Goal: Navigation & Orientation: Find specific page/section

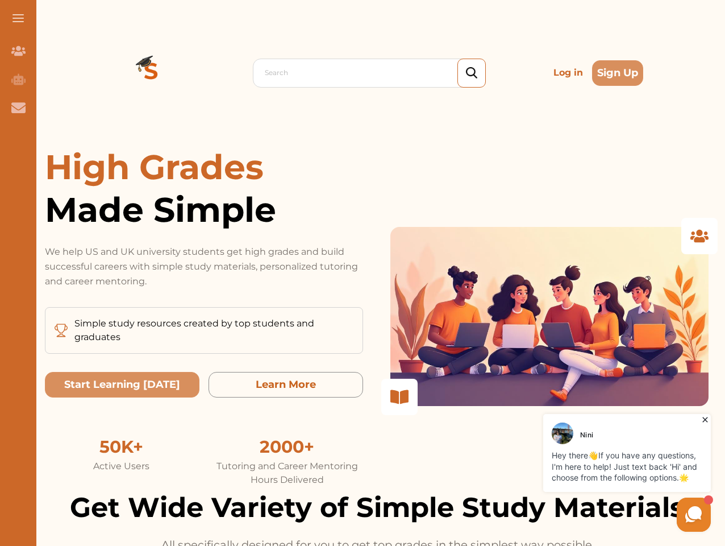
click at [363, 273] on p "We help US and UK university students get high grades and build successful care…" at bounding box center [204, 266] width 318 height 44
click at [18, 18] on span at bounding box center [18, 18] width 11 height 1
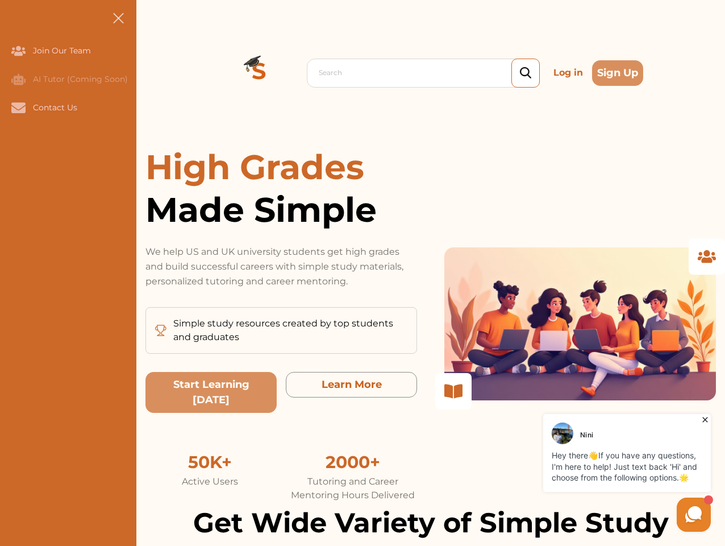
click at [18, 51] on icon "Join Our Team" at bounding box center [18, 51] width 14 height 10
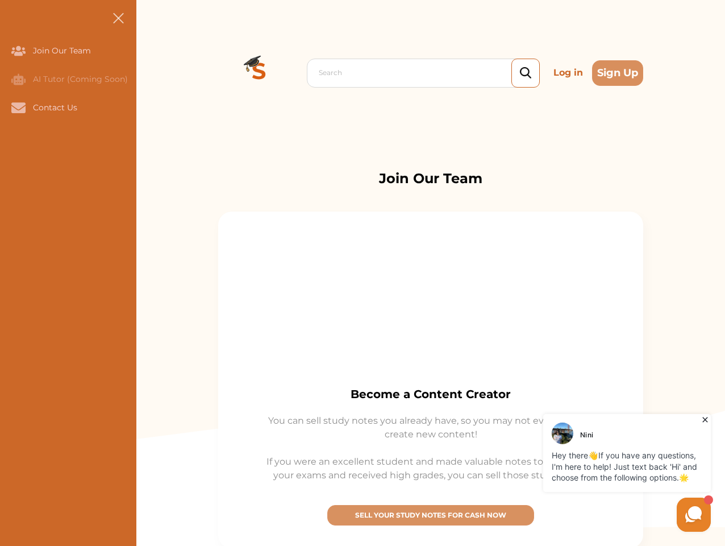
click at [18, 79] on icon "AI Tutor (Coming Soon)" at bounding box center [18, 78] width 14 height 11
click at [18, 107] on icon "Contact Us" at bounding box center [18, 107] width 14 height 10
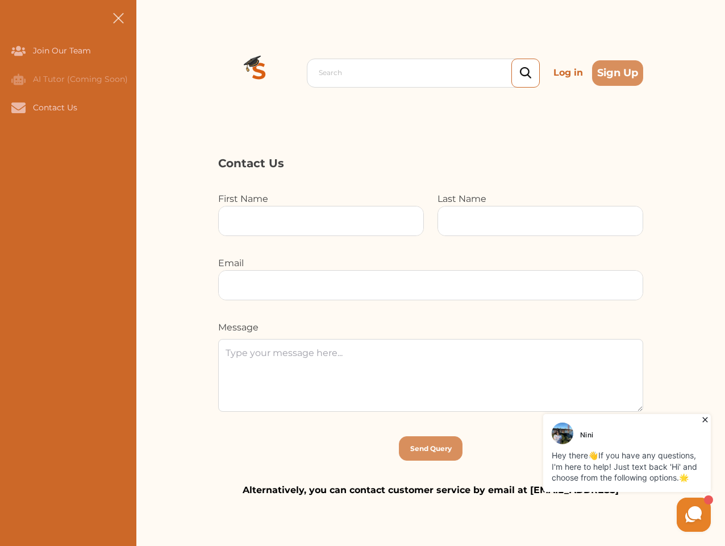
click at [151, 73] on div "Search Log in Sign Up Search Log in Sign Up" at bounding box center [430, 73] width 589 height 146
click at [569, 73] on p "Log in" at bounding box center [568, 72] width 39 height 23
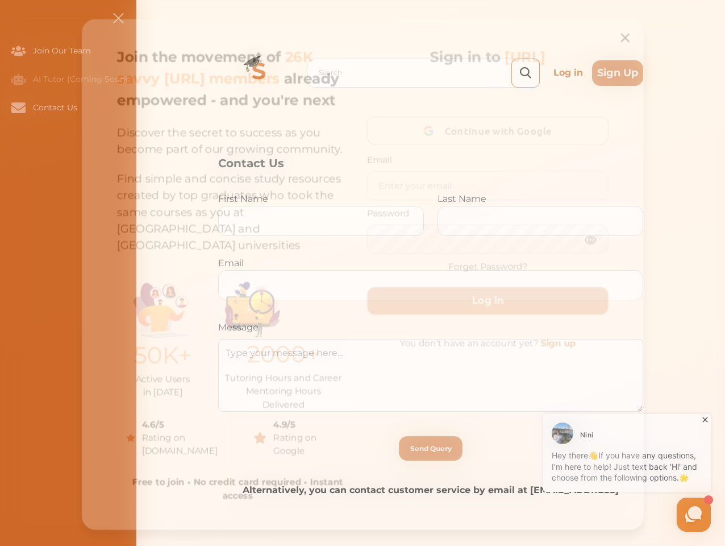
click at [618, 73] on div "Join the movement of 26K savvy [URL] members already empowered - and you're nex…" at bounding box center [363, 274] width 580 height 527
click at [122, 384] on div "50K+ Active Users in [DATE] 2000+ Tutoring Hours and Career Mentoring Hours Del…" at bounding box center [233, 339] width 249 height 128
